Goal: Task Accomplishment & Management: Use online tool/utility

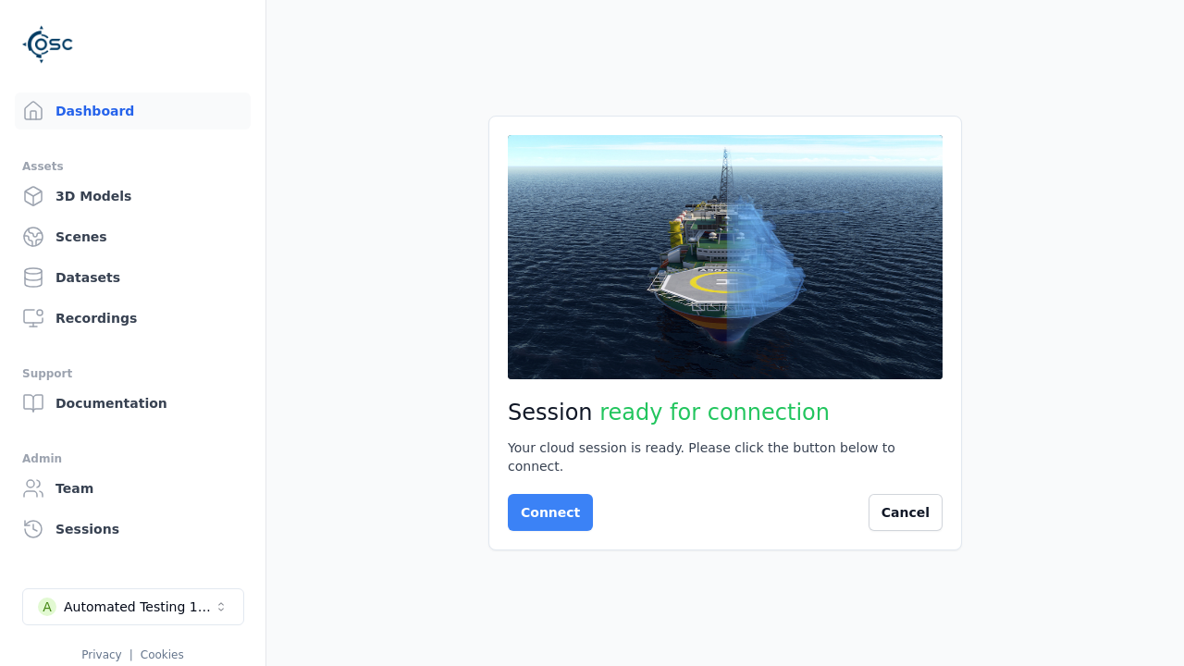
click at [545, 503] on button "Connect" at bounding box center [550, 512] width 85 height 37
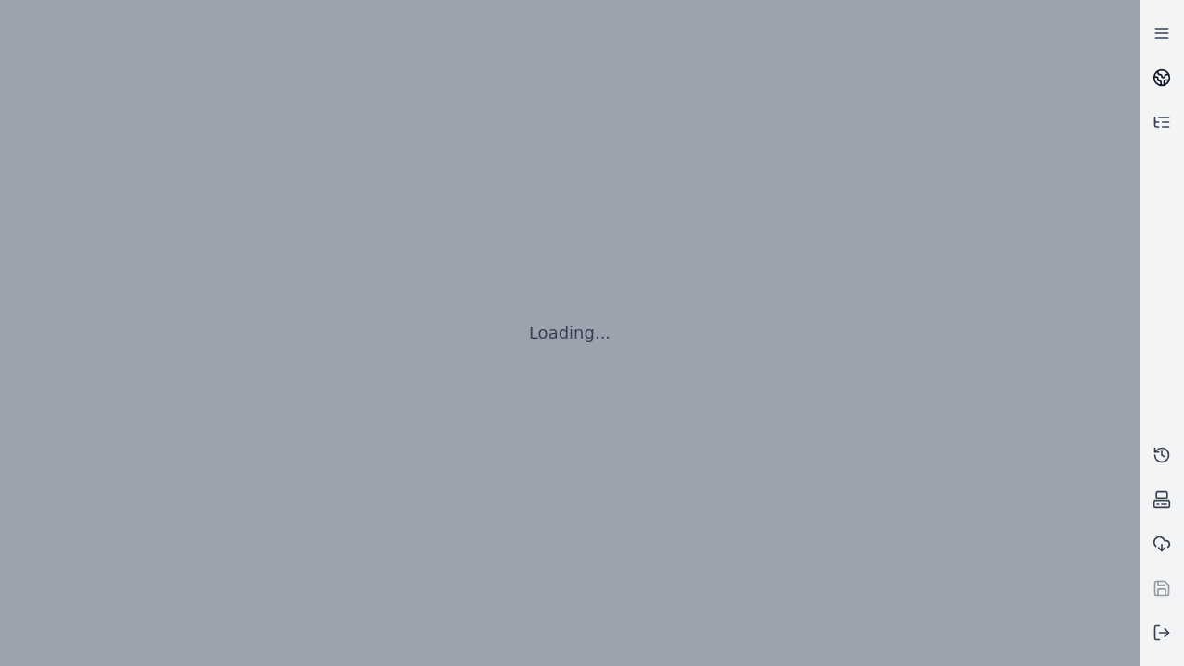
click at [1162, 78] on icon at bounding box center [1163, 74] width 11 height 6
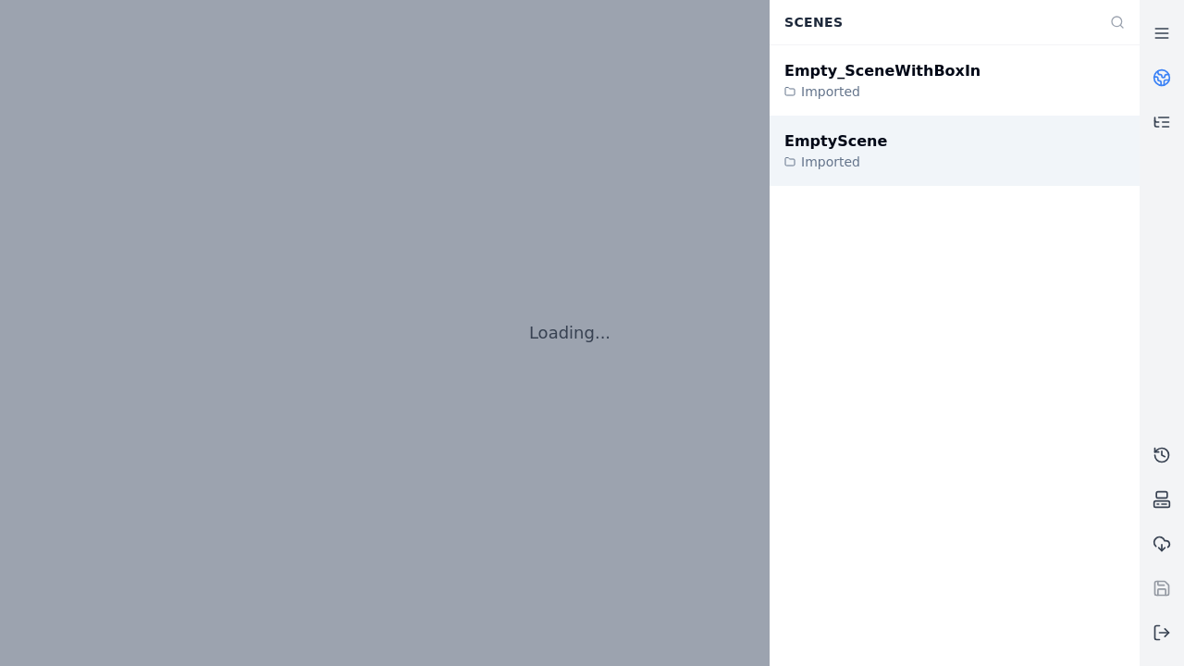
click at [825, 142] on div "EmptyScene" at bounding box center [835, 141] width 103 height 22
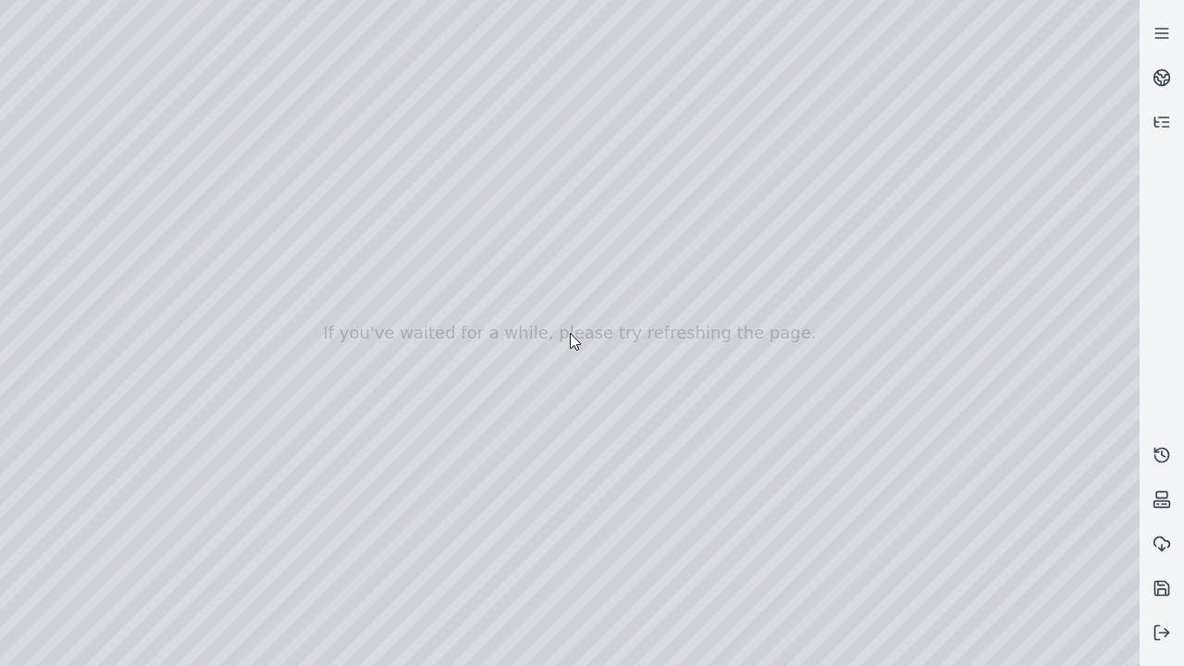
click at [5, 5] on div at bounding box center [569, 333] width 1139 height 666
click at [6, 118] on div at bounding box center [569, 333] width 1139 height 666
